Goal: Check status: Check status

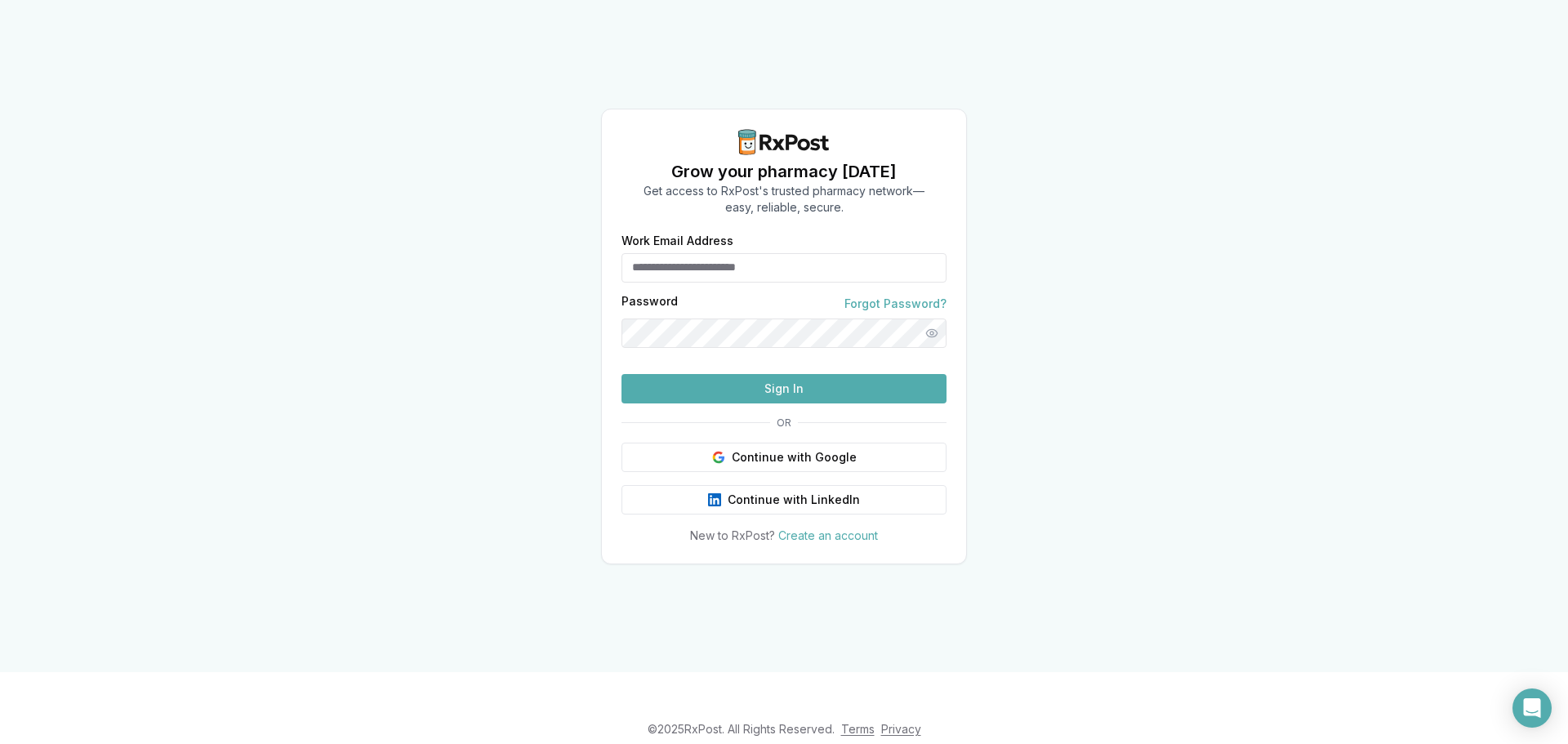
type input "**********"
click at [860, 403] on button "Sign In" at bounding box center [784, 388] width 325 height 29
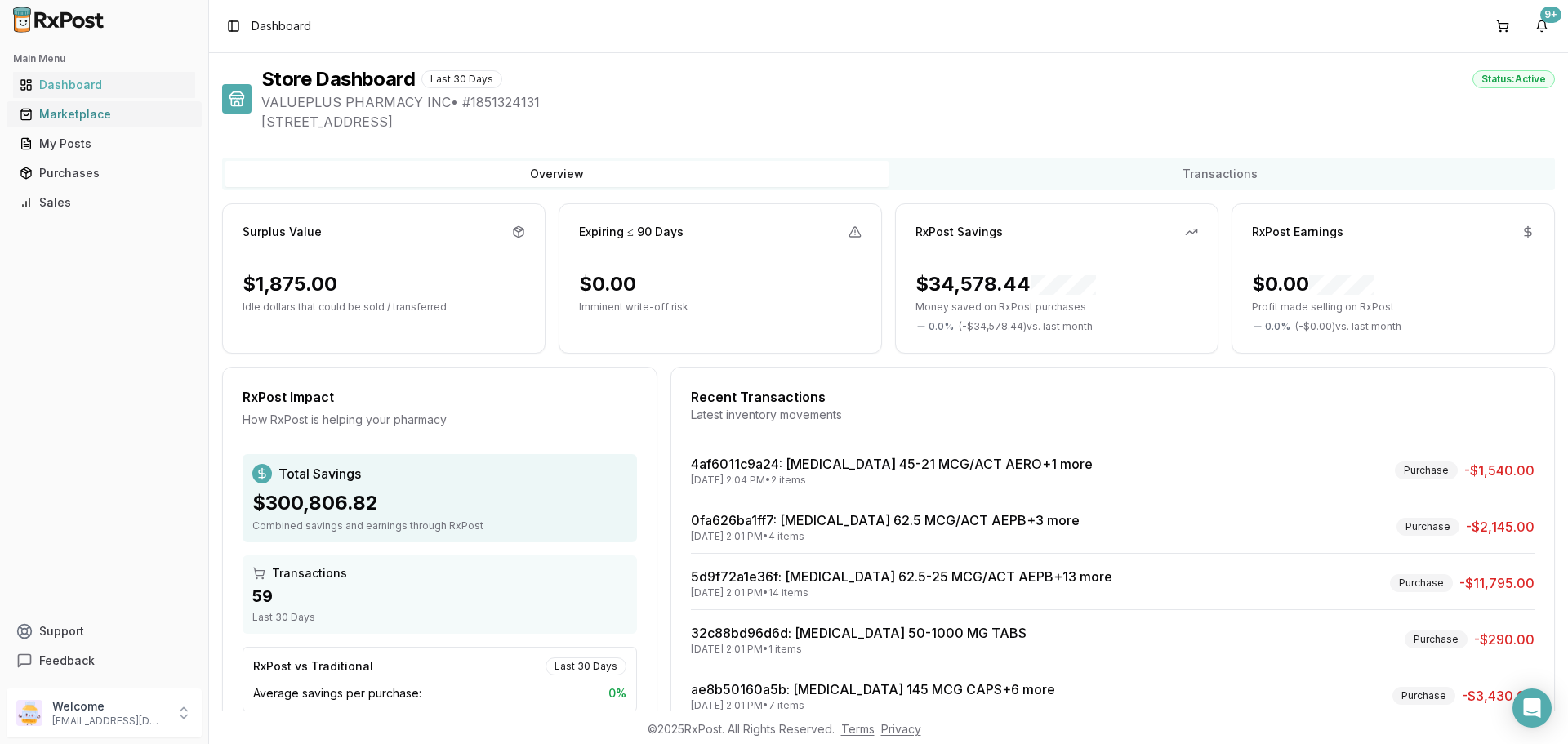
click at [90, 106] on div "Marketplace" at bounding box center [104, 114] width 169 height 16
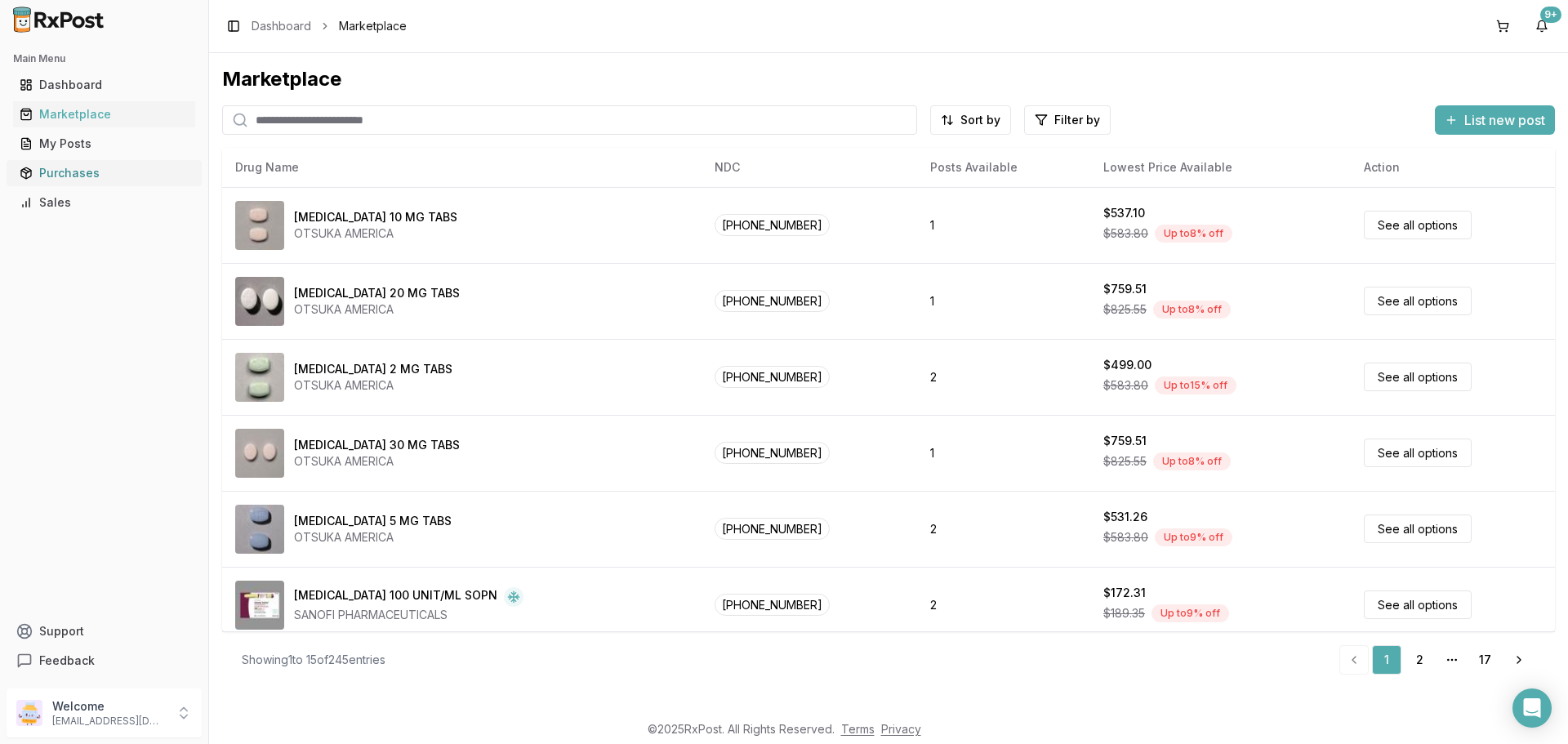
click at [51, 172] on div "Purchases" at bounding box center [104, 173] width 169 height 16
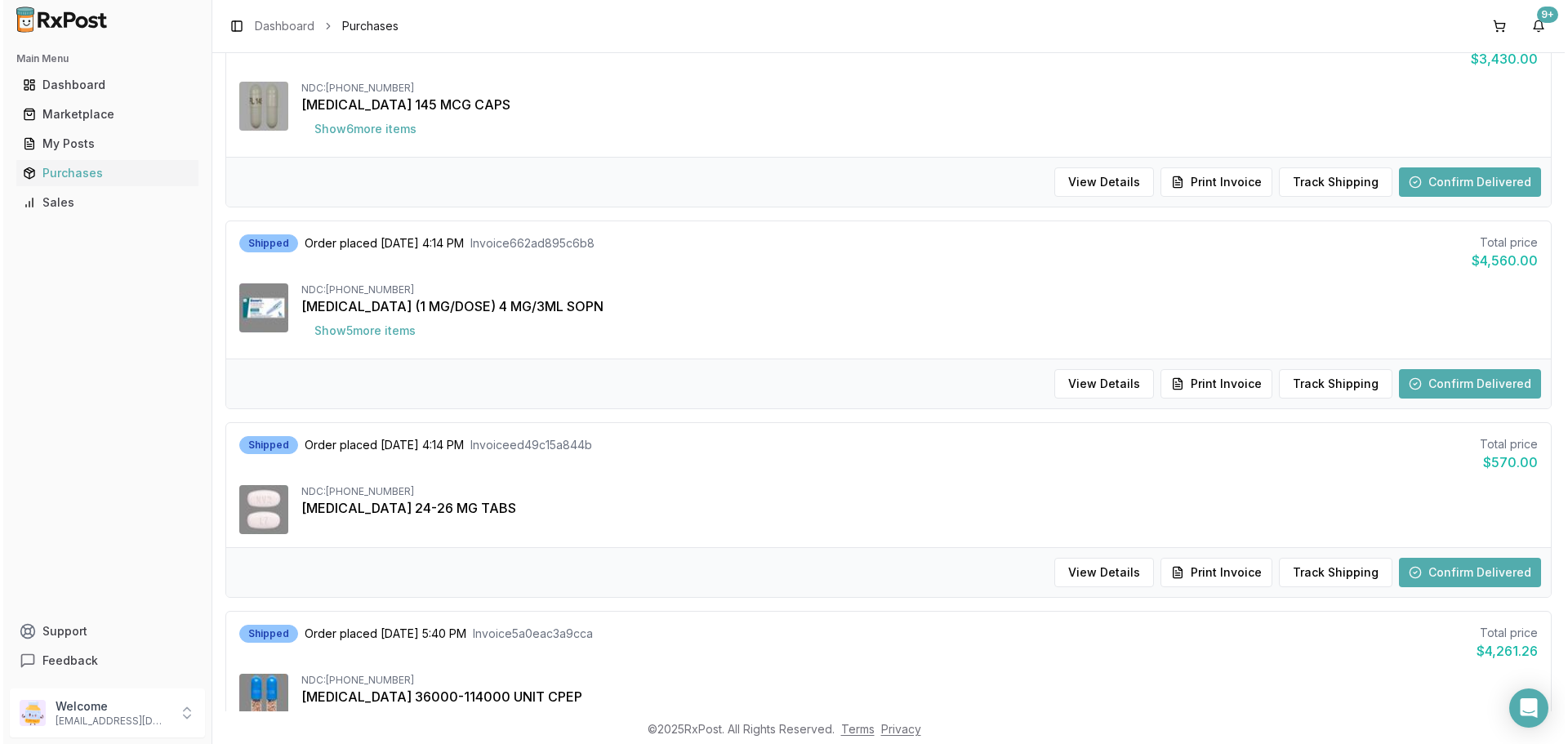
scroll to position [1062, 0]
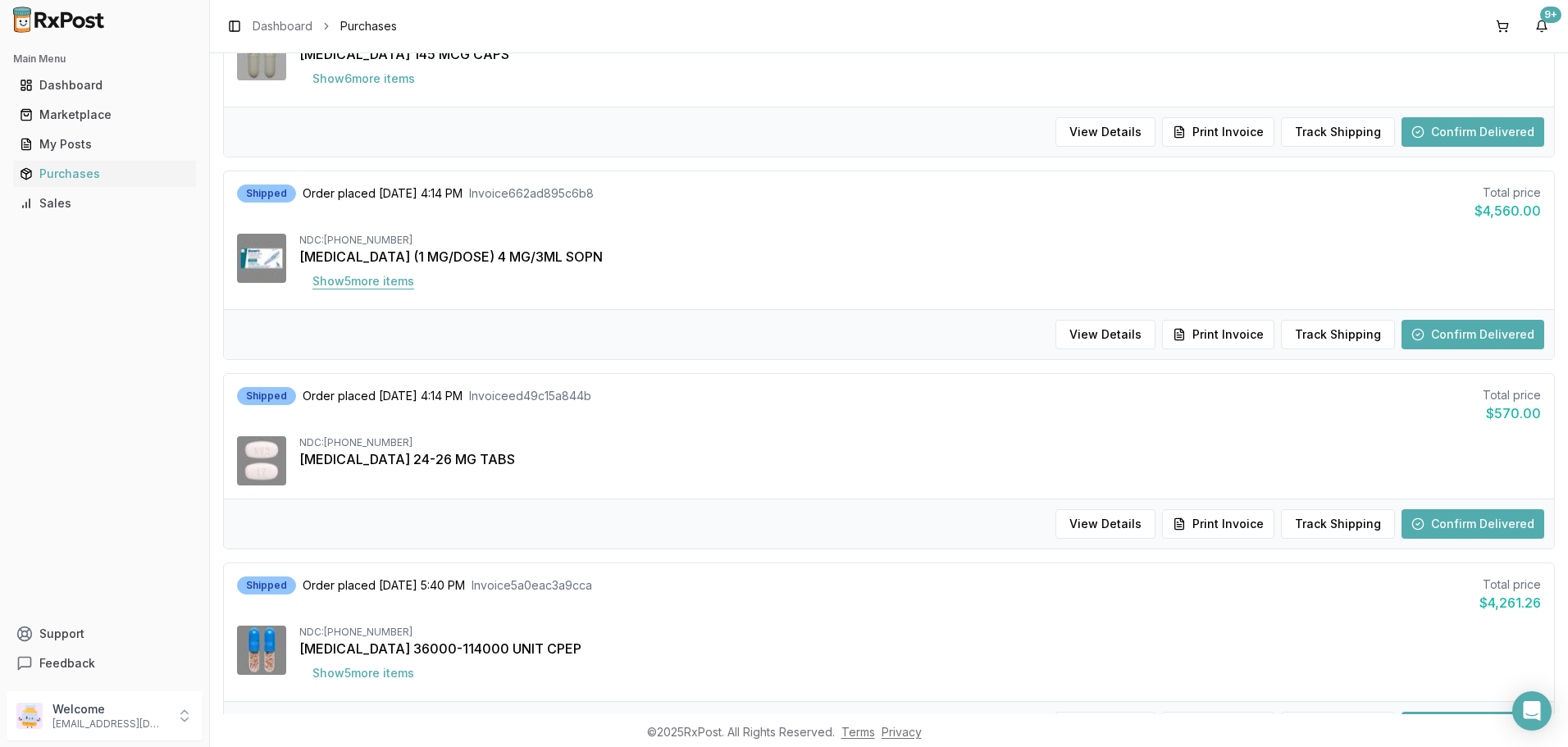
click at [393, 282] on button "Show 5 more item s" at bounding box center [363, 280] width 128 height 29
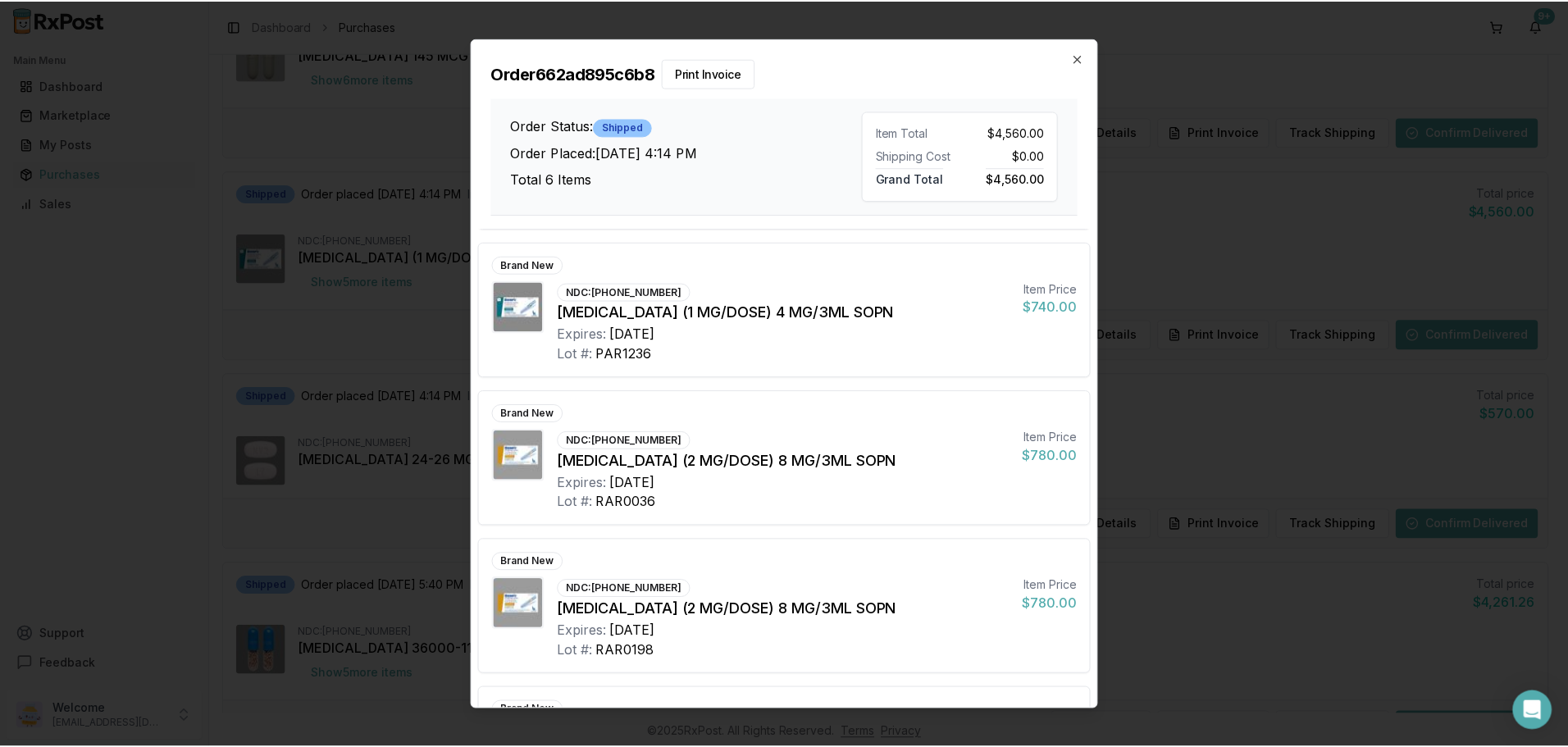
scroll to position [409, 0]
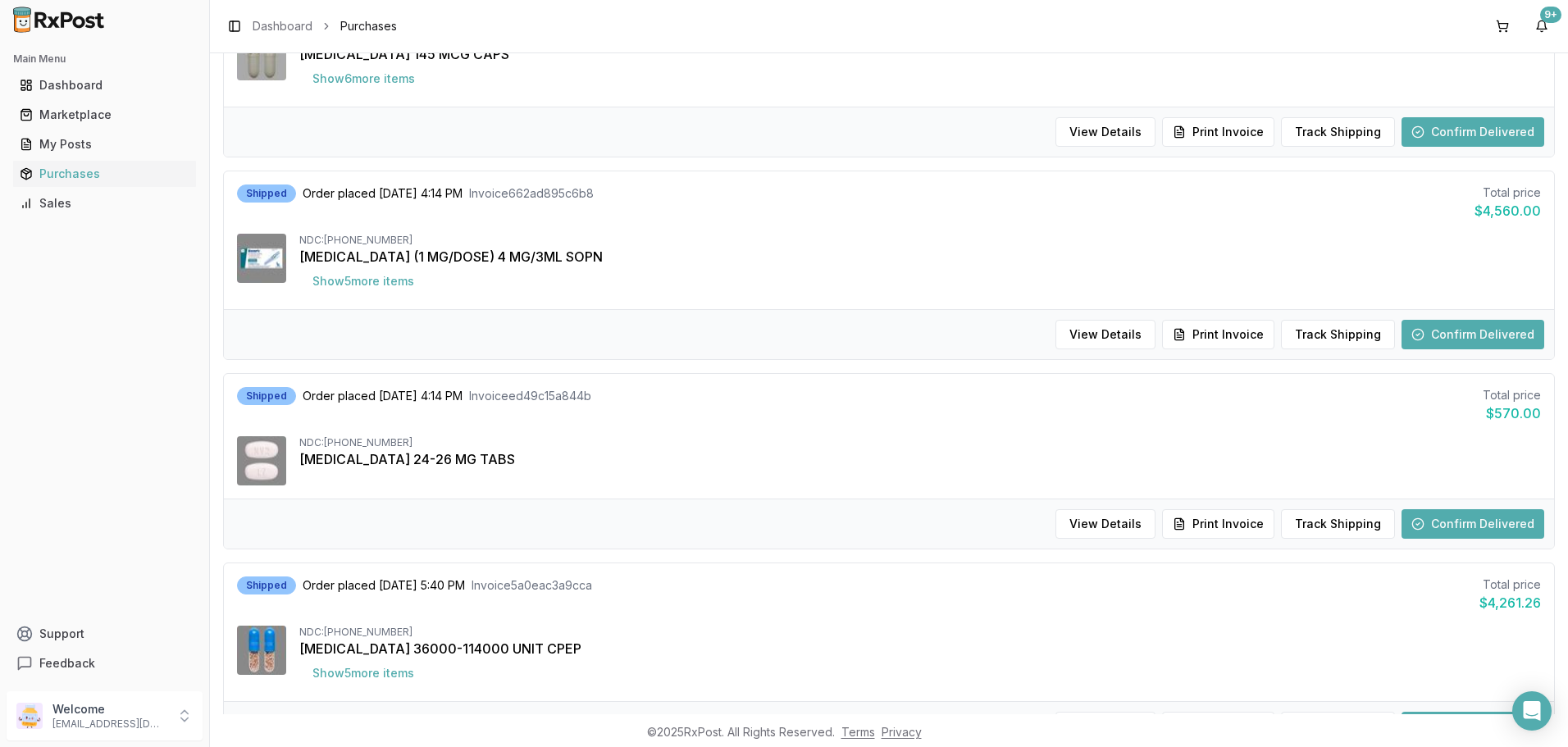
click at [1490, 323] on button "Confirm Delivered" at bounding box center [1472, 334] width 142 height 29
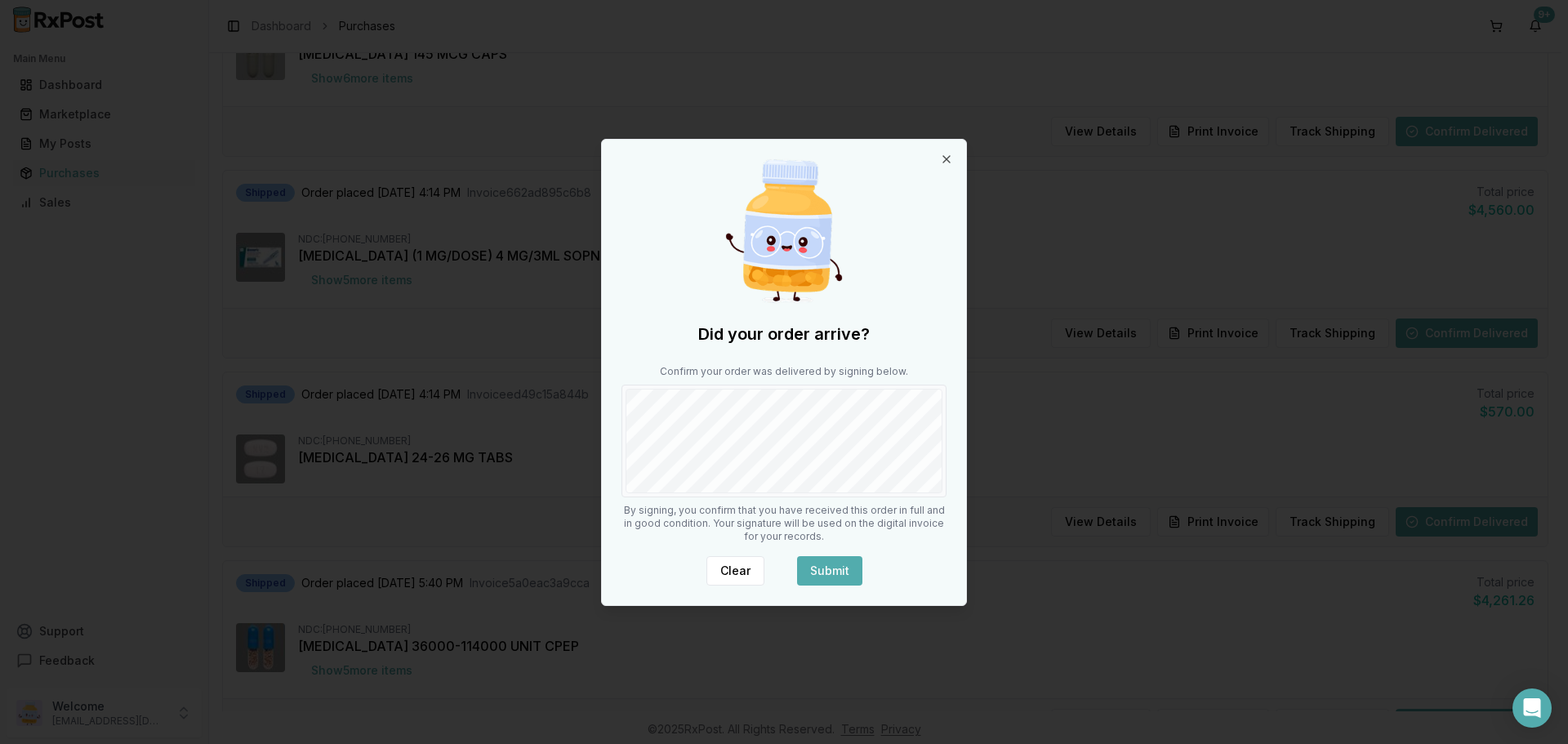
click at [892, 504] on div "Did your order arrive? Confirm your order was delivered by signing below. By si…" at bounding box center [784, 372] width 365 height 465
click at [840, 572] on button "Submit" at bounding box center [830, 570] width 66 height 29
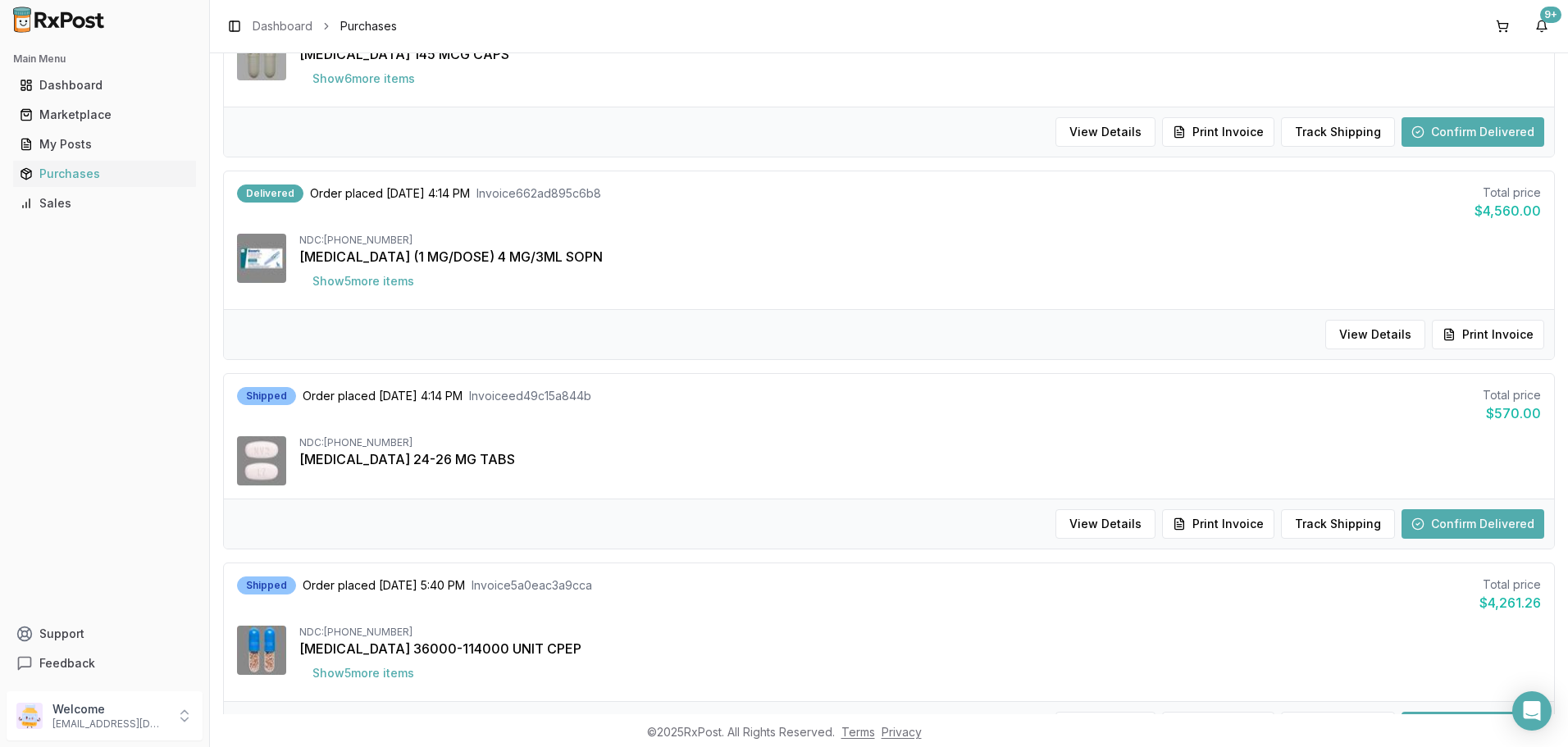
click at [1452, 319] on div "View Details Print Invoice" at bounding box center [889, 334] width 1330 height 50
drag, startPoint x: 1463, startPoint y: 339, endPoint x: 1452, endPoint y: 345, distance: 12.5
click at [1464, 339] on button "Print Invoice" at bounding box center [1488, 334] width 112 height 29
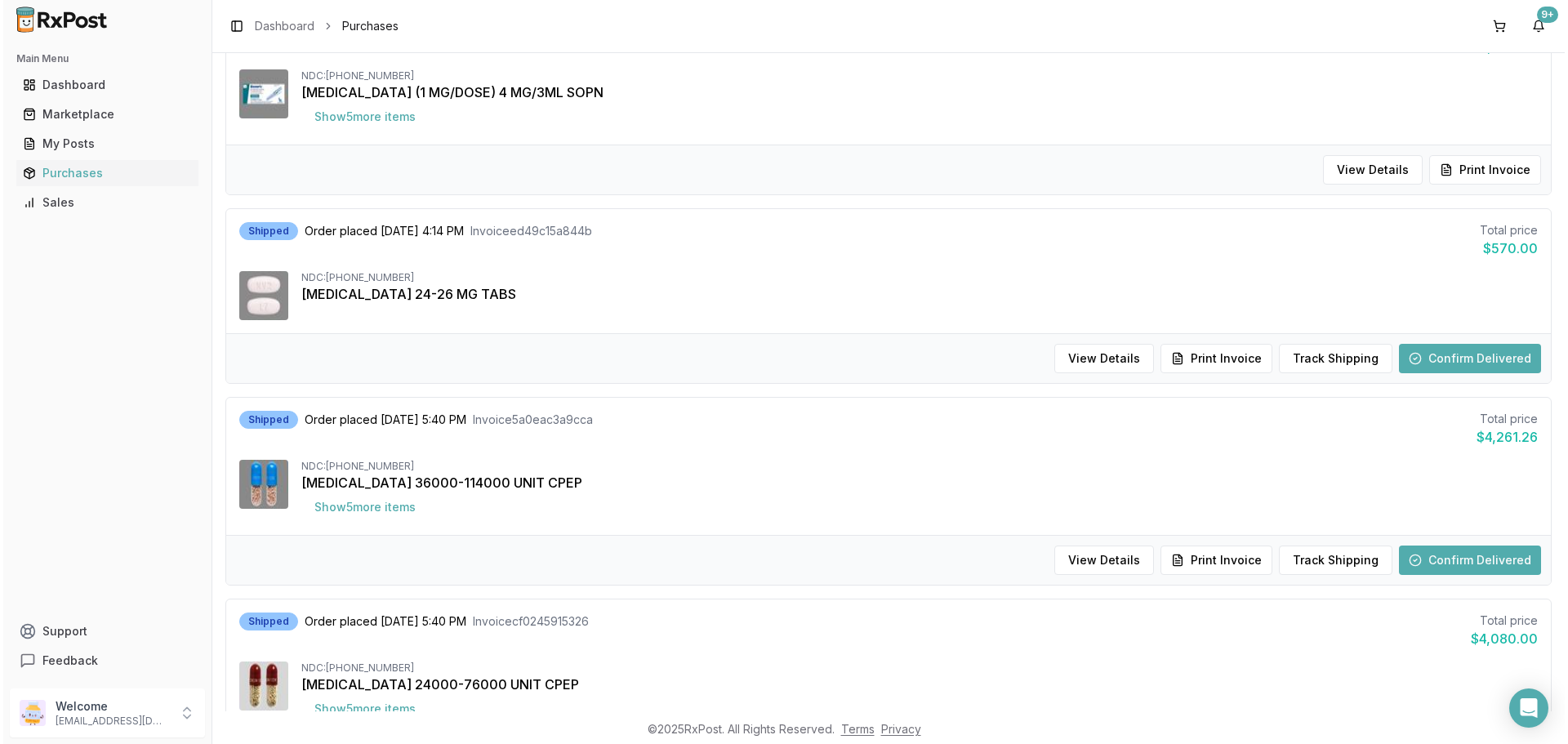
scroll to position [1388, 0]
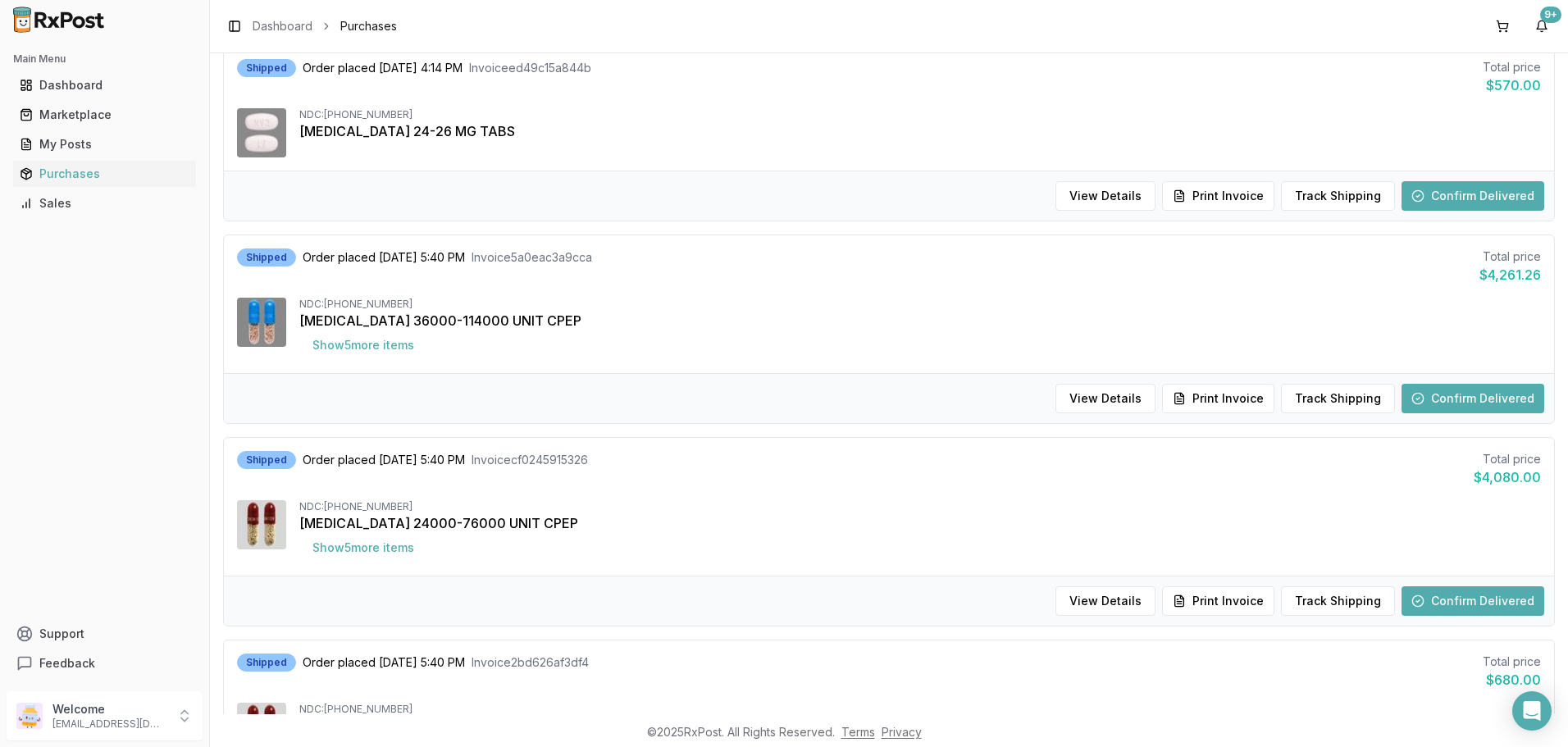
click at [1441, 398] on button "Confirm Delivered" at bounding box center [1472, 398] width 142 height 29
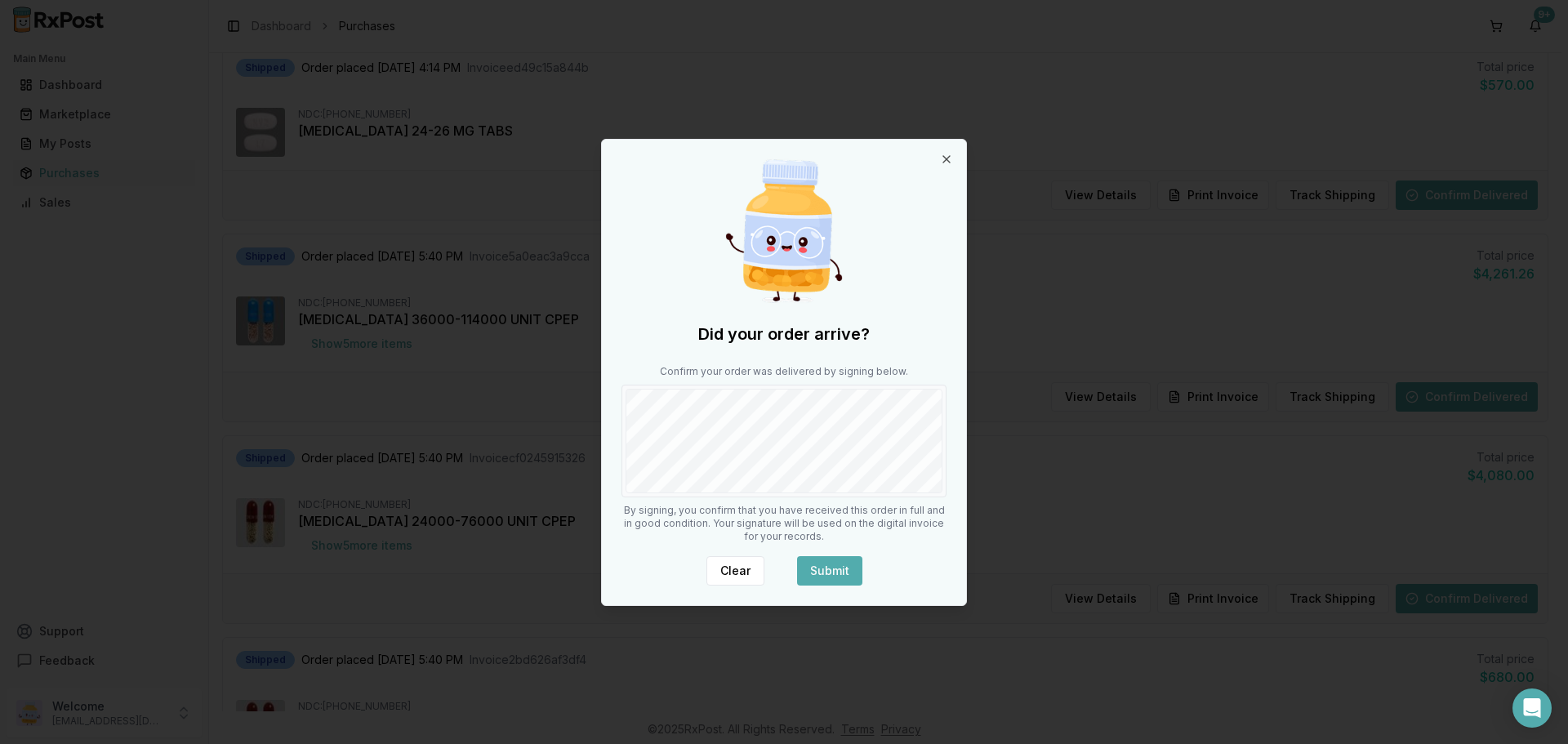
drag, startPoint x: 844, startPoint y: 573, endPoint x: 857, endPoint y: 559, distance: 19.1
click at [845, 573] on button "Submit" at bounding box center [830, 570] width 66 height 29
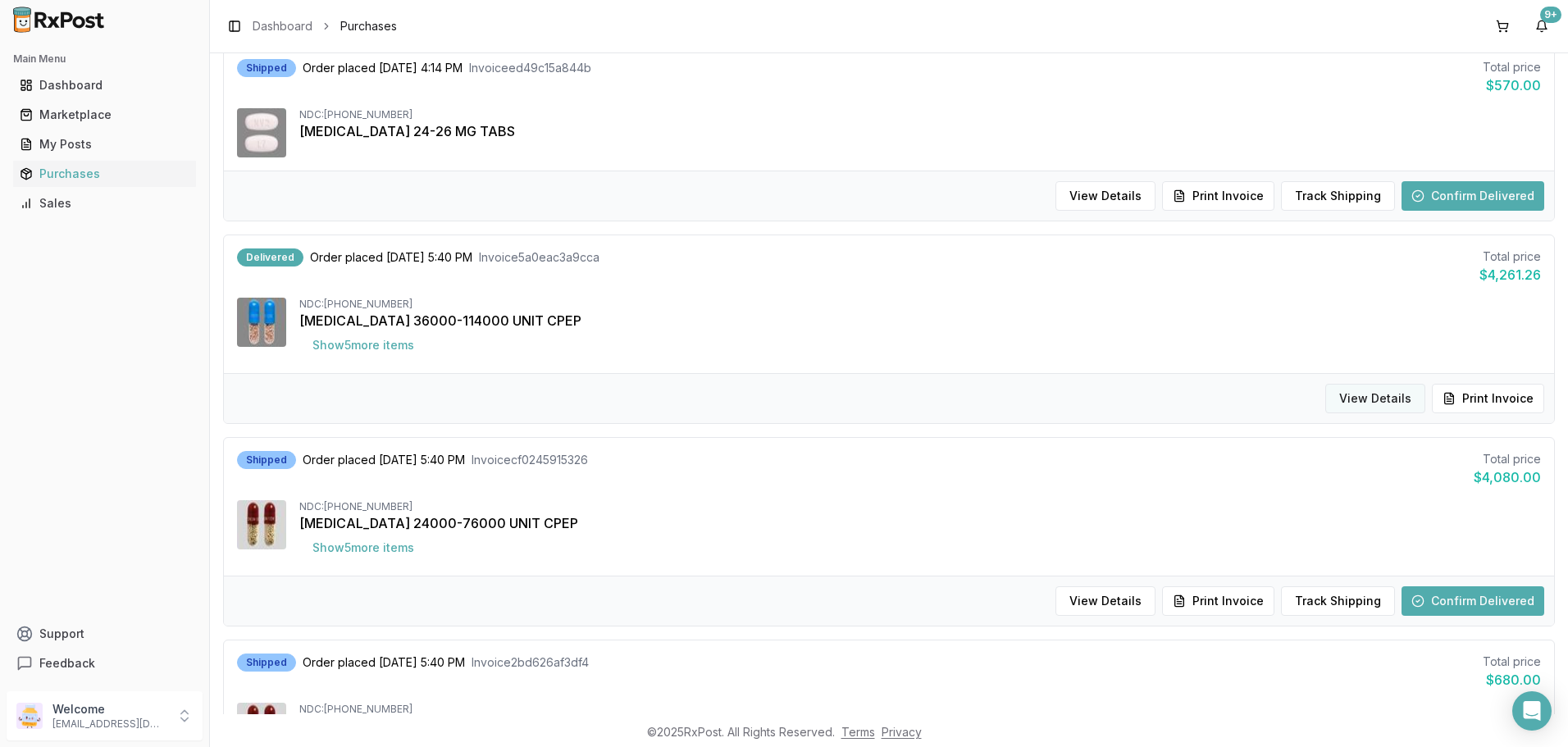
click at [1346, 394] on button "View Details" at bounding box center [1376, 398] width 100 height 29
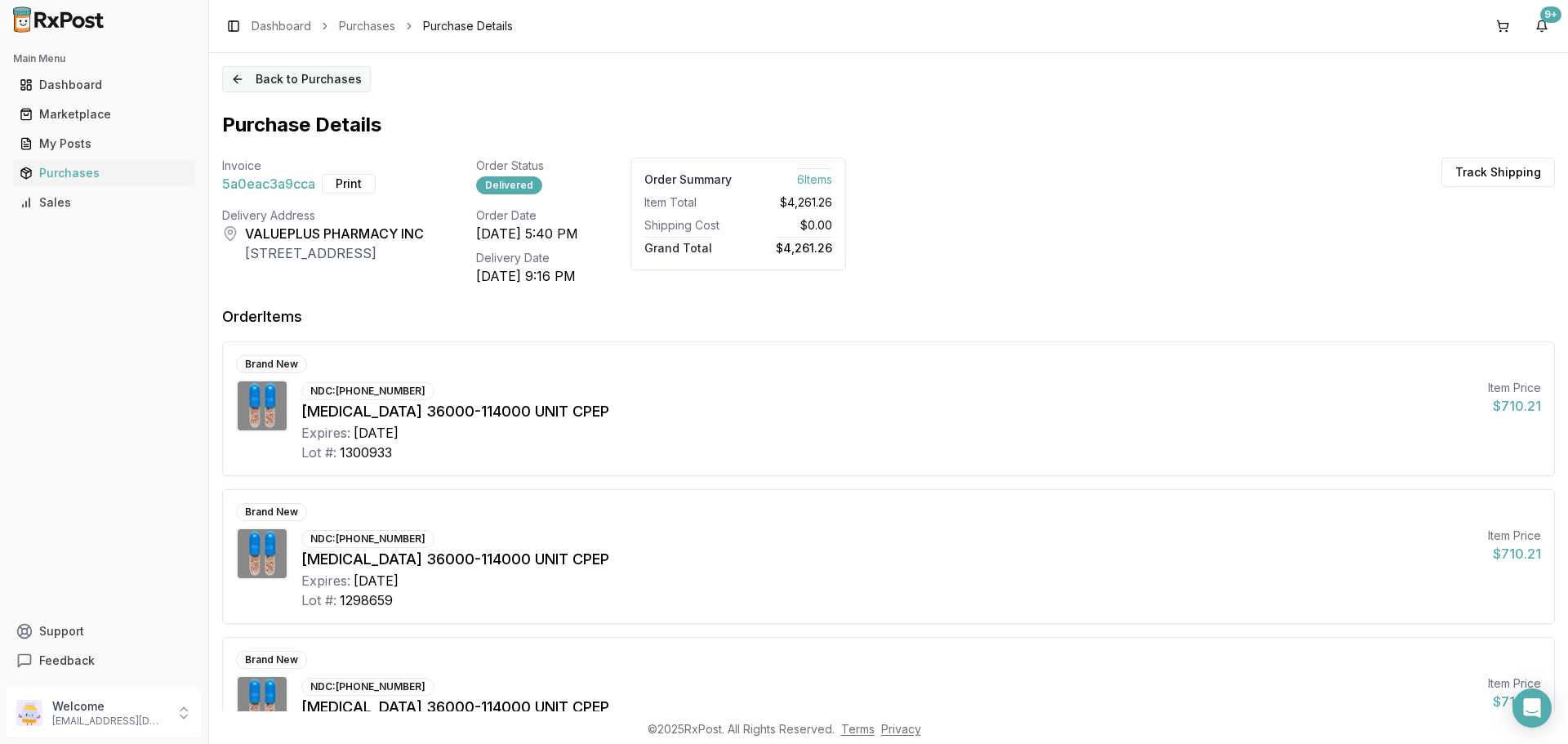
click at [233, 85] on button "Back to Purchases" at bounding box center [296, 79] width 148 height 26
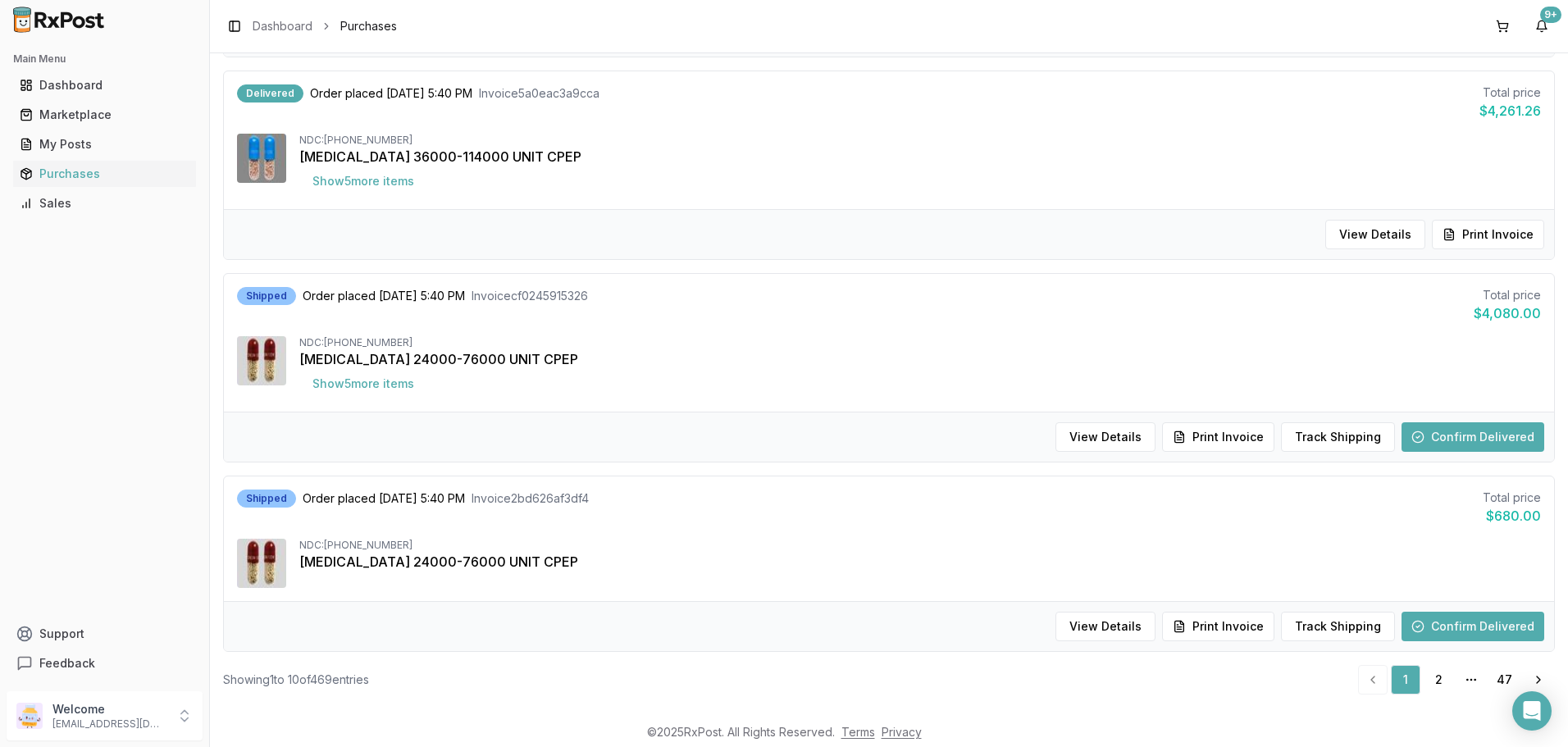
scroll to position [1577, 0]
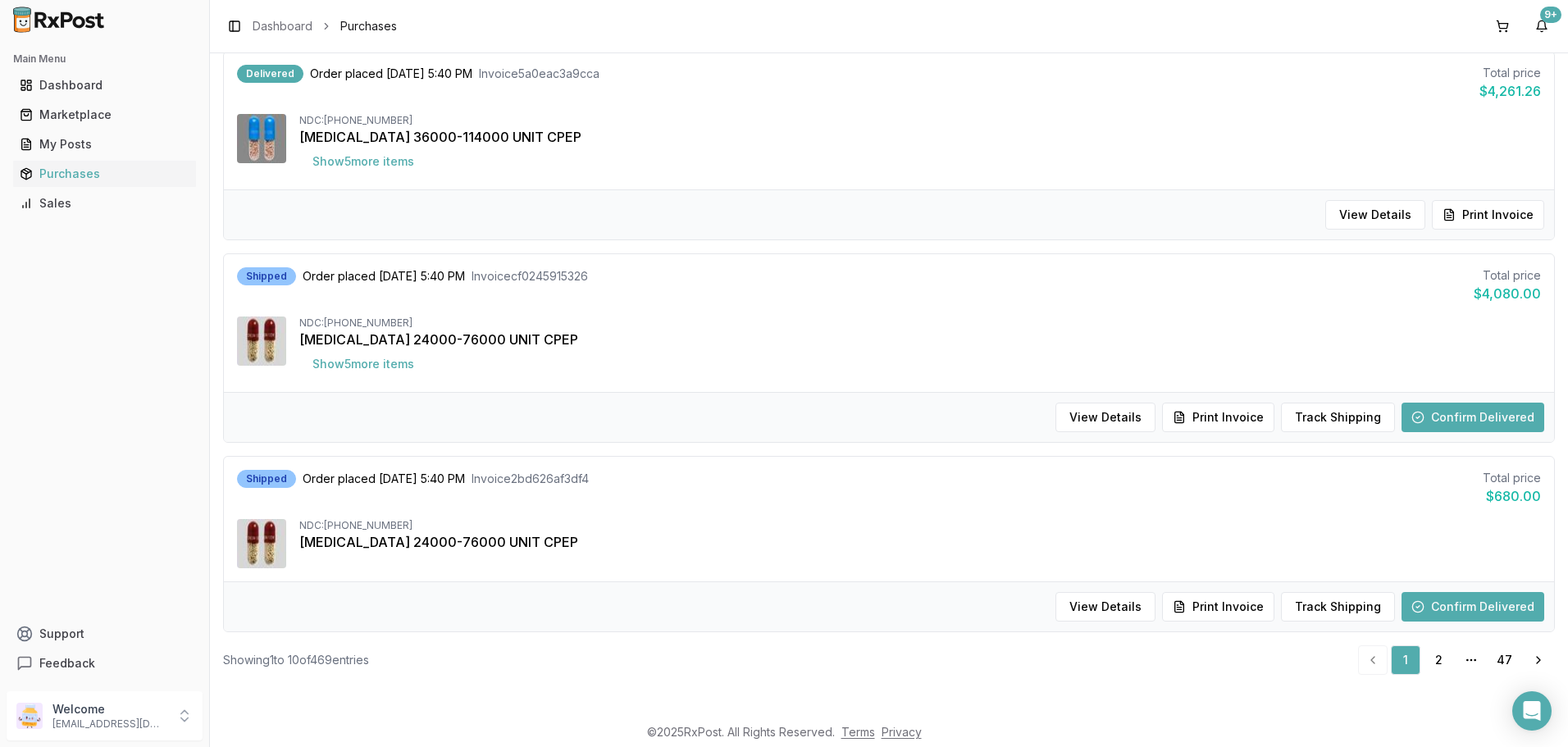
click at [1487, 414] on button "Confirm Delivered" at bounding box center [1472, 417] width 142 height 29
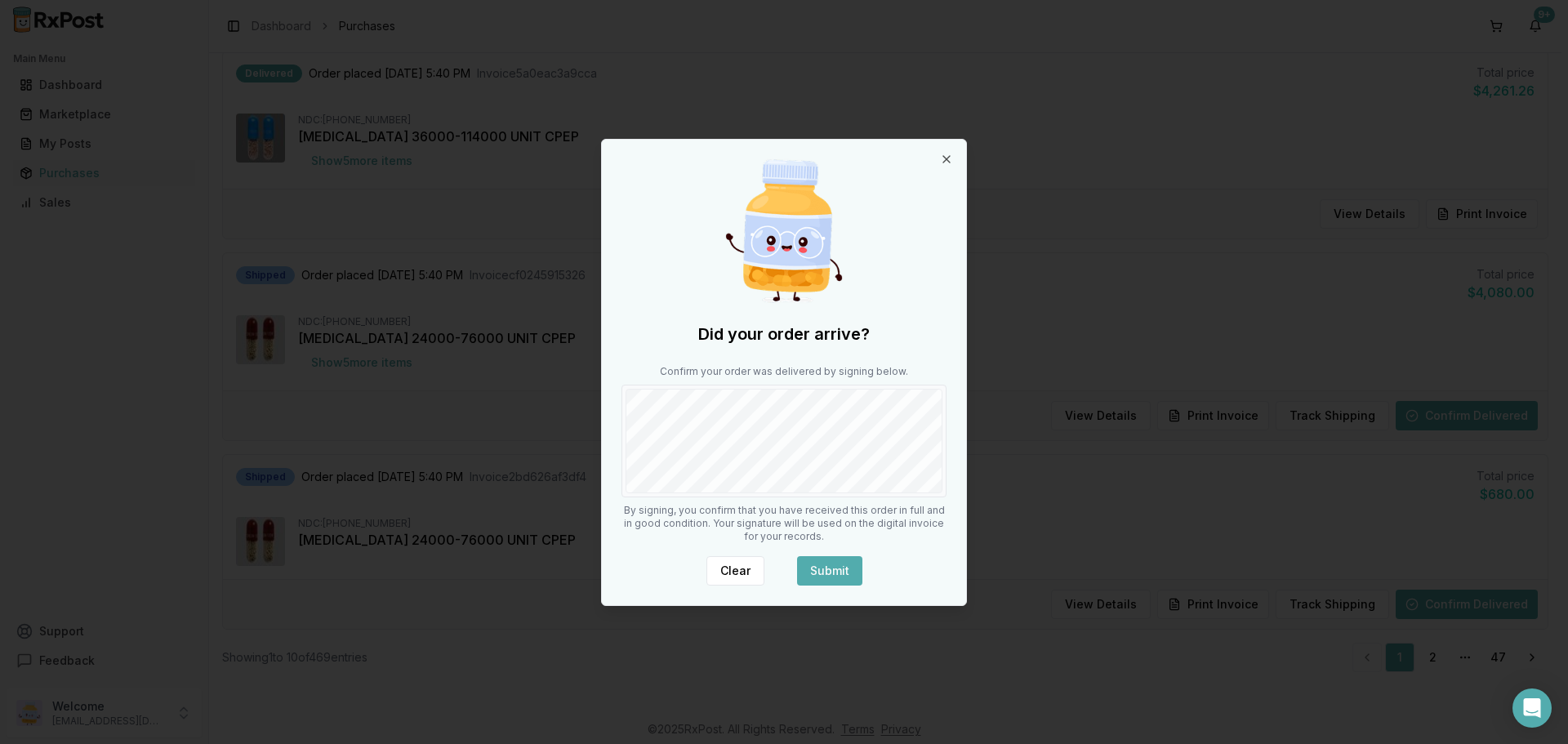
click at [842, 568] on button "Submit" at bounding box center [830, 570] width 66 height 29
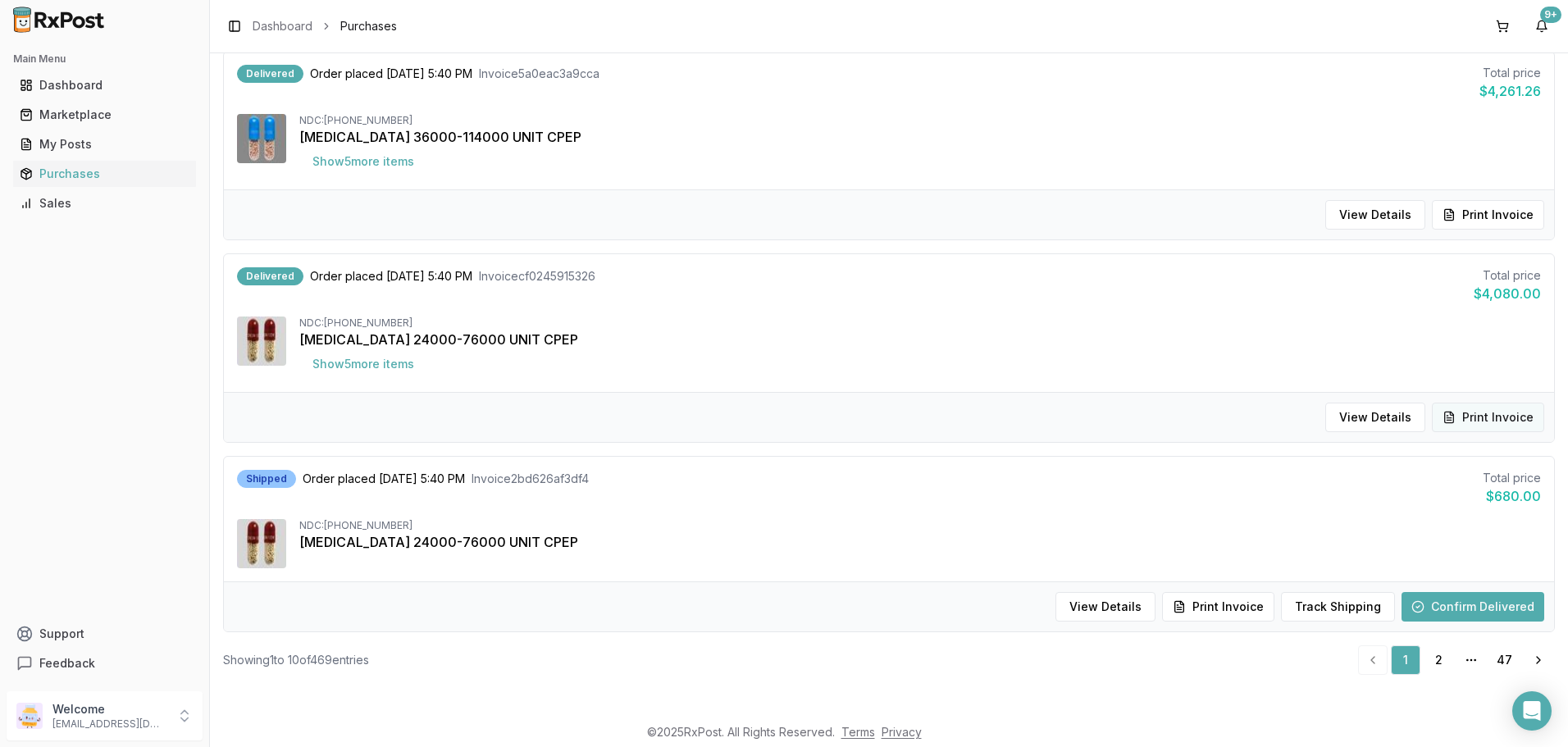
click at [1466, 414] on button "Print Invoice" at bounding box center [1488, 417] width 112 height 29
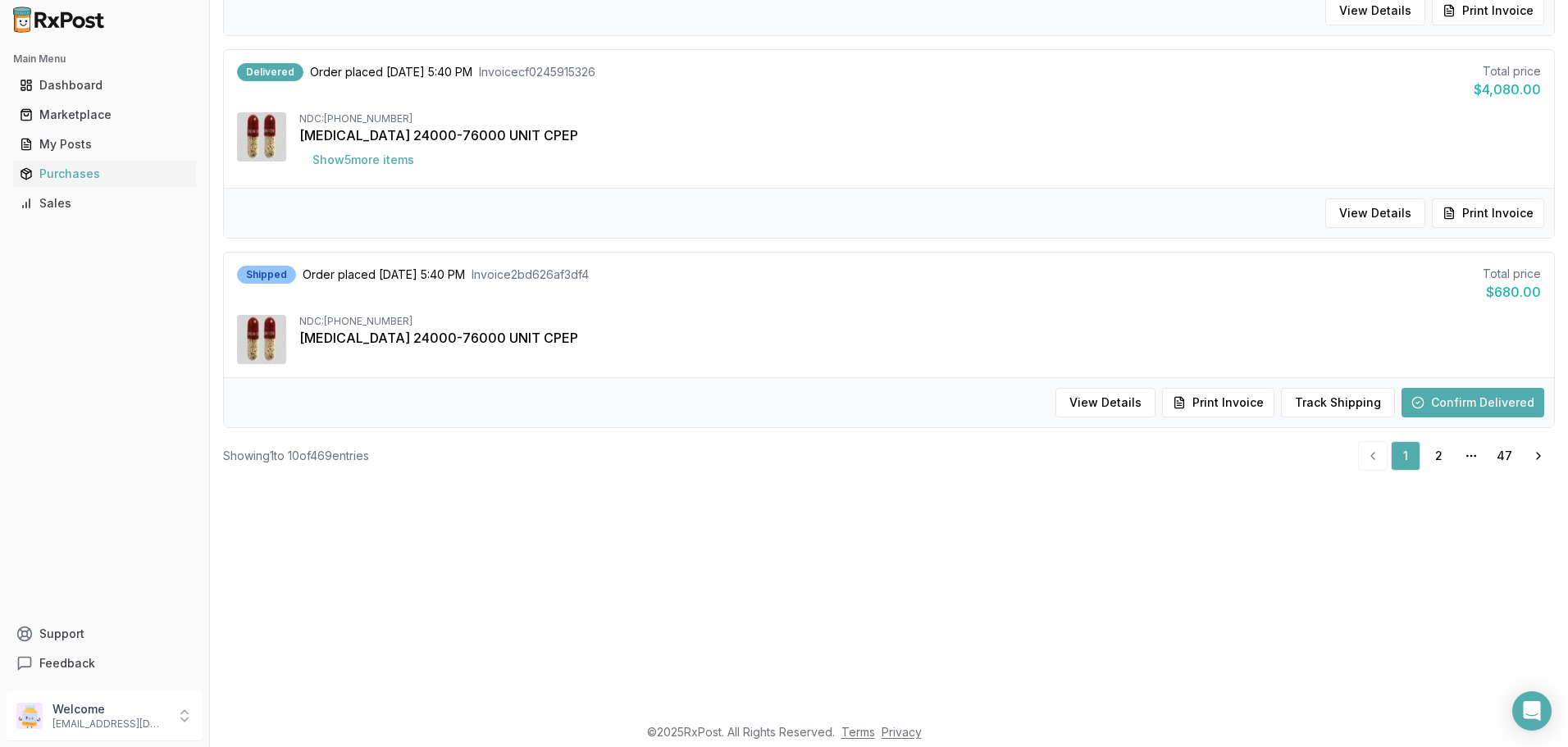
scroll to position [246, 0]
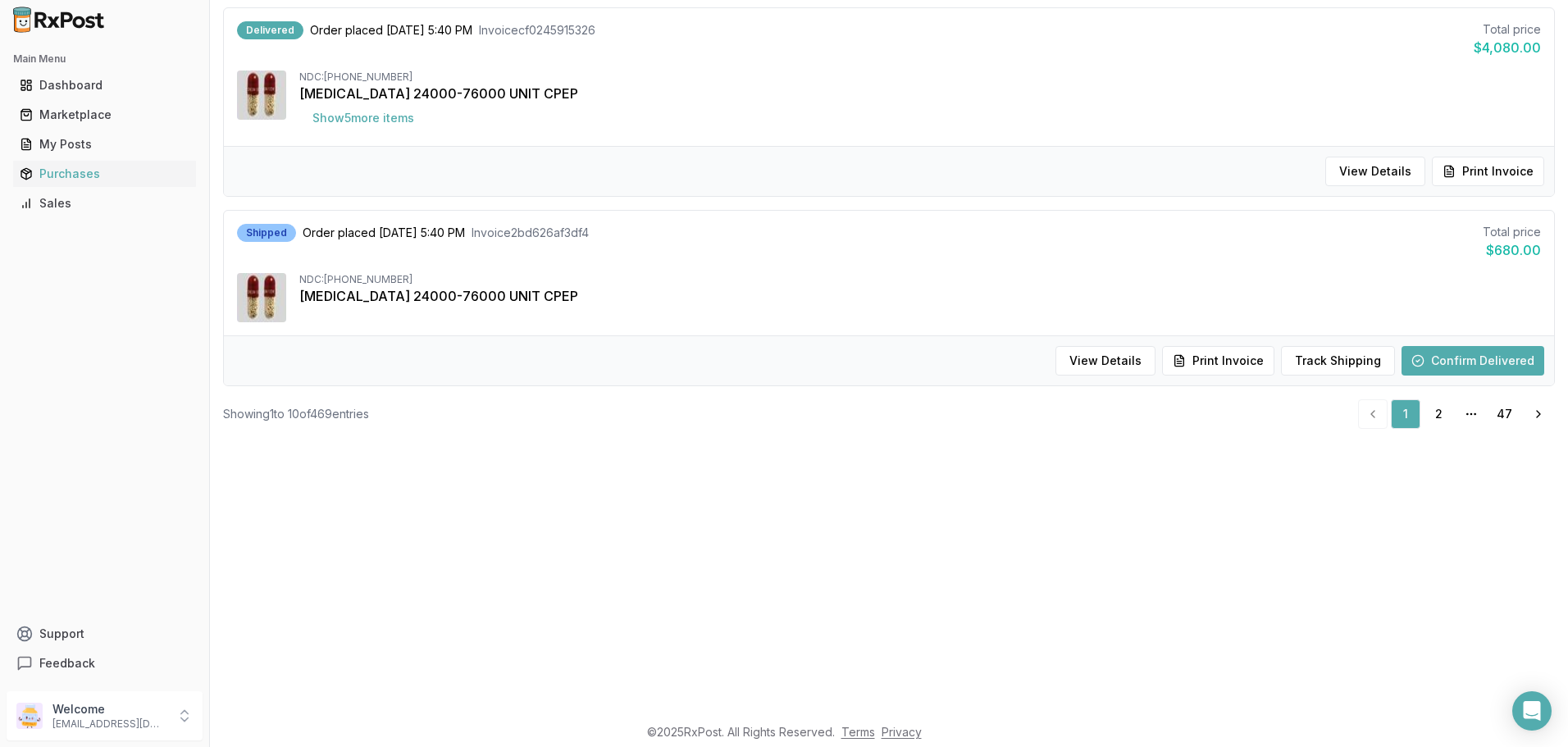
click at [1452, 366] on button "Confirm Delivered" at bounding box center [1472, 360] width 142 height 29
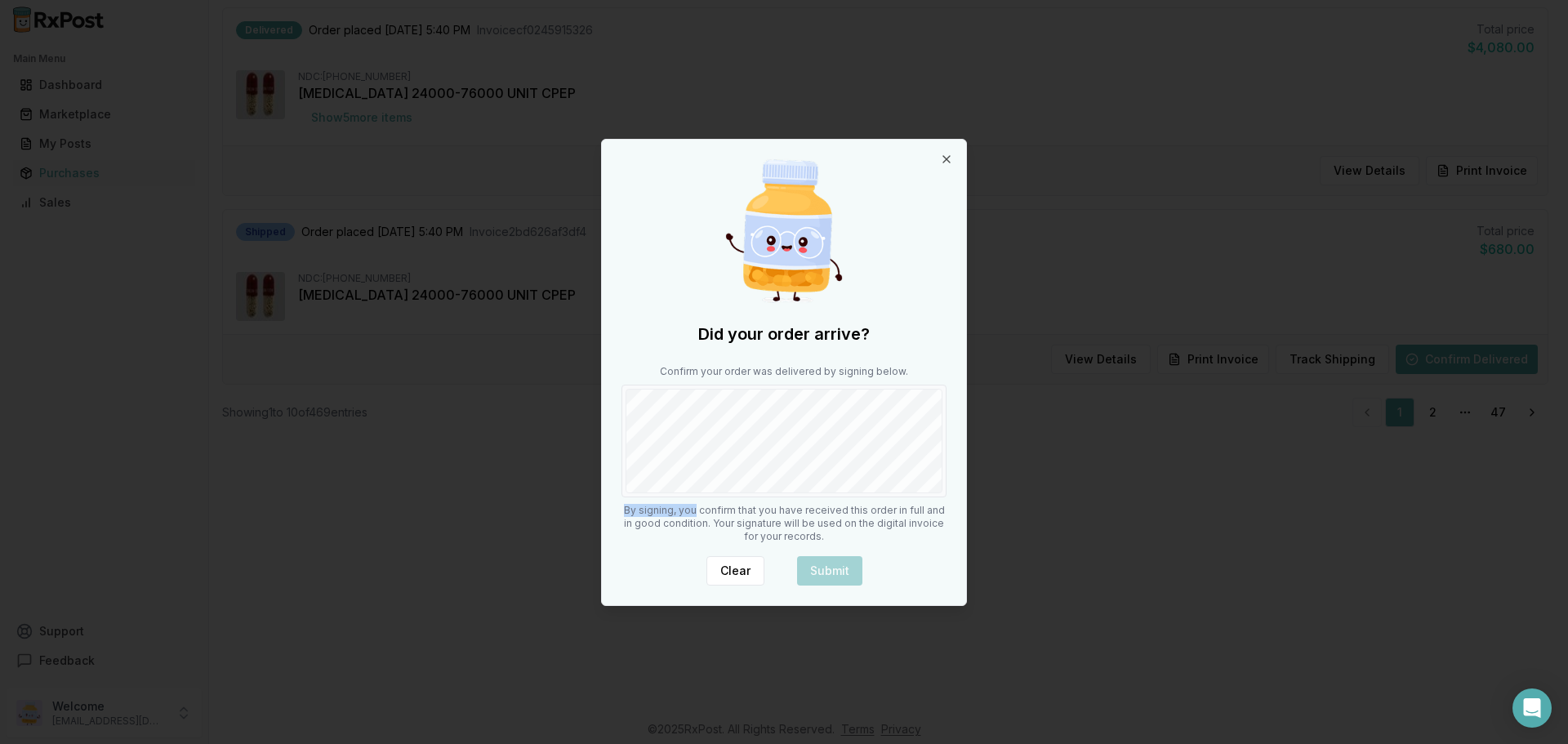
click at [710, 429] on div "Did your order arrive? Confirm your order was delivered by signing below. By si…" at bounding box center [784, 372] width 365 height 465
drag, startPoint x: 876, startPoint y: 496, endPoint x: 832, endPoint y: 573, distance: 88.7
click at [877, 509] on div "Did your order arrive? Confirm your order was delivered by signing below. By si…" at bounding box center [784, 372] width 365 height 465
click at [829, 580] on button "Submit" at bounding box center [830, 570] width 66 height 29
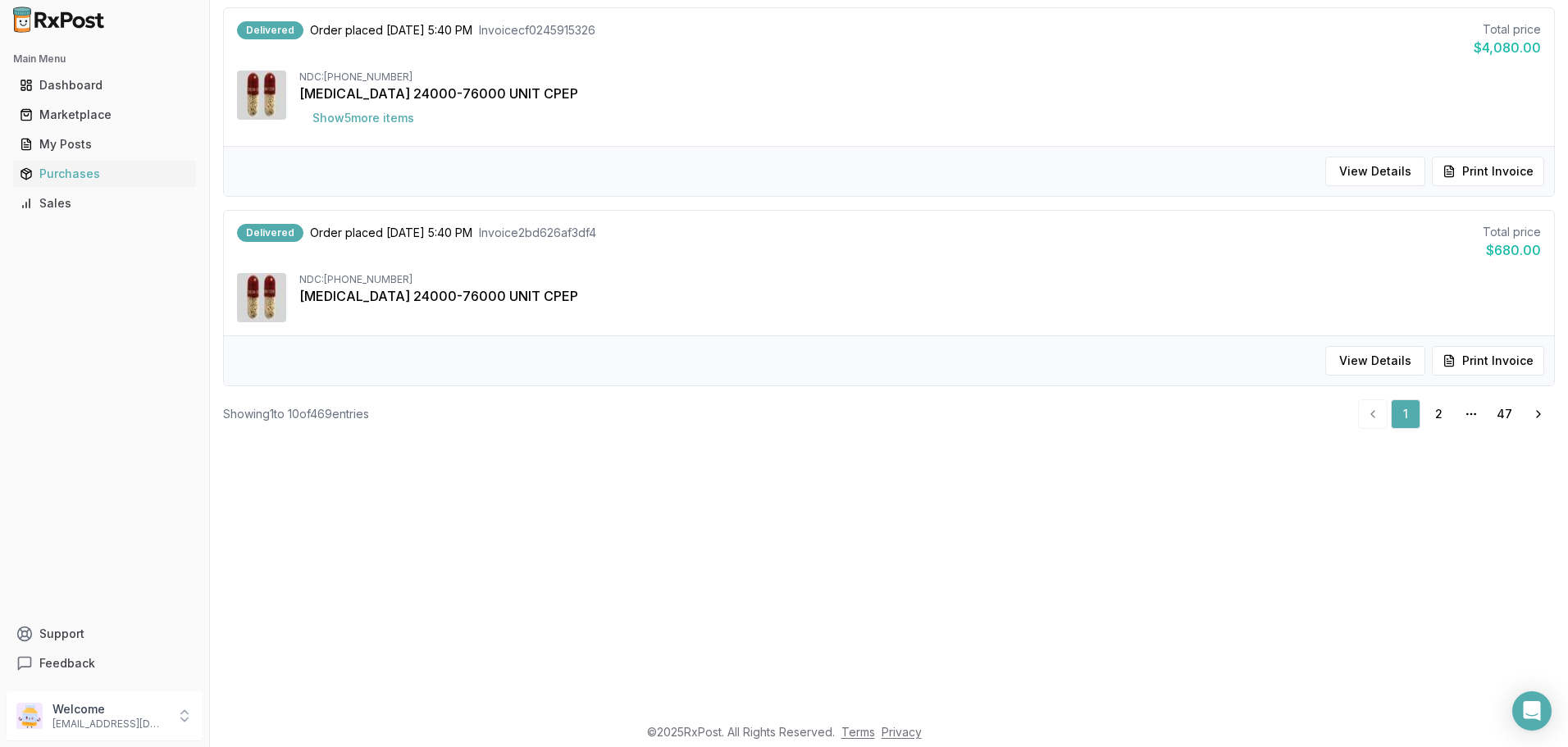
click at [1490, 376] on div "View Details Print Invoice" at bounding box center [889, 360] width 1330 height 50
click at [1483, 364] on button "Print Invoice" at bounding box center [1488, 360] width 112 height 29
